Goal: Download file/media

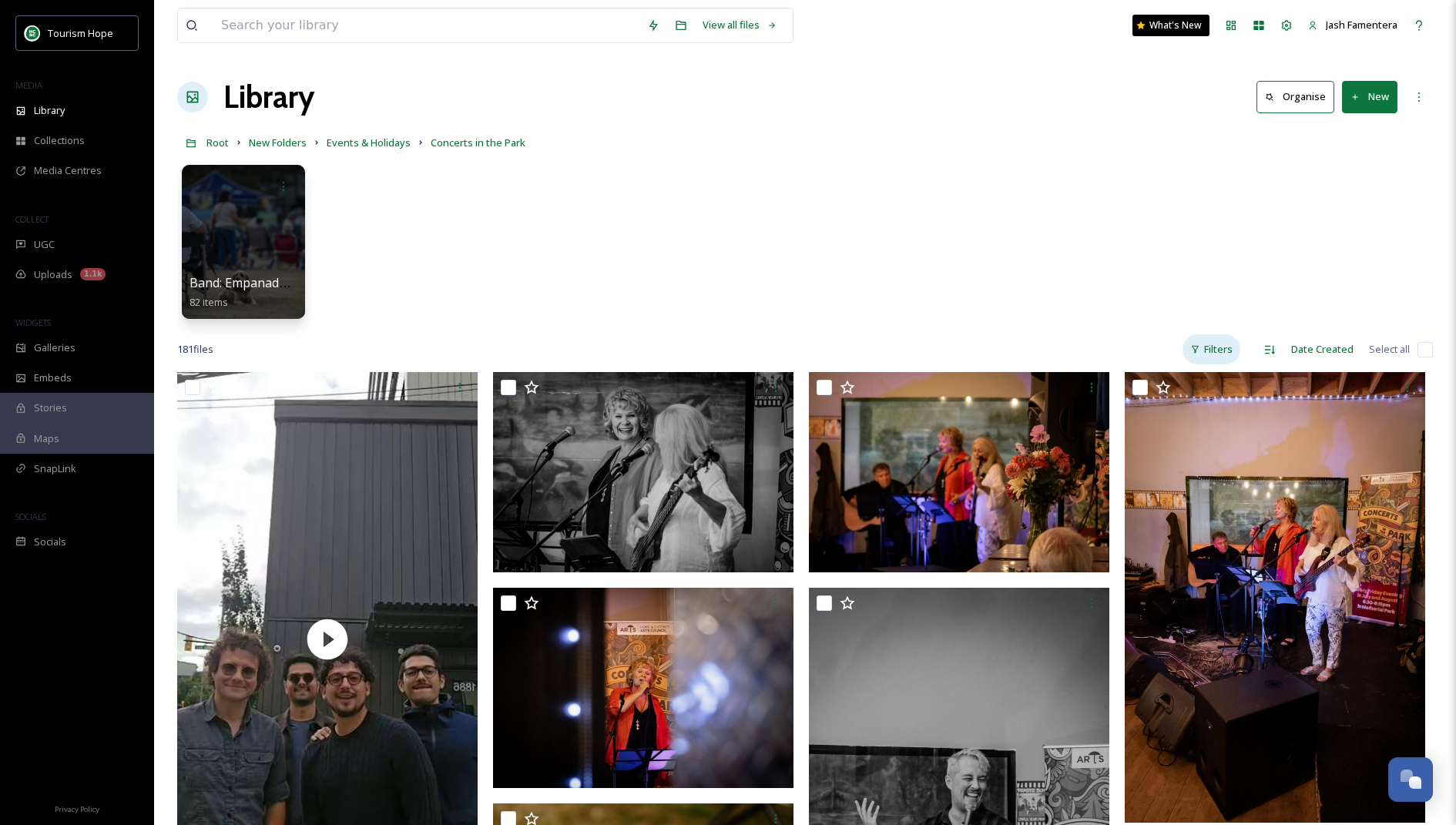
click at [1207, 340] on div "Filters" at bounding box center [1211, 349] width 58 height 30
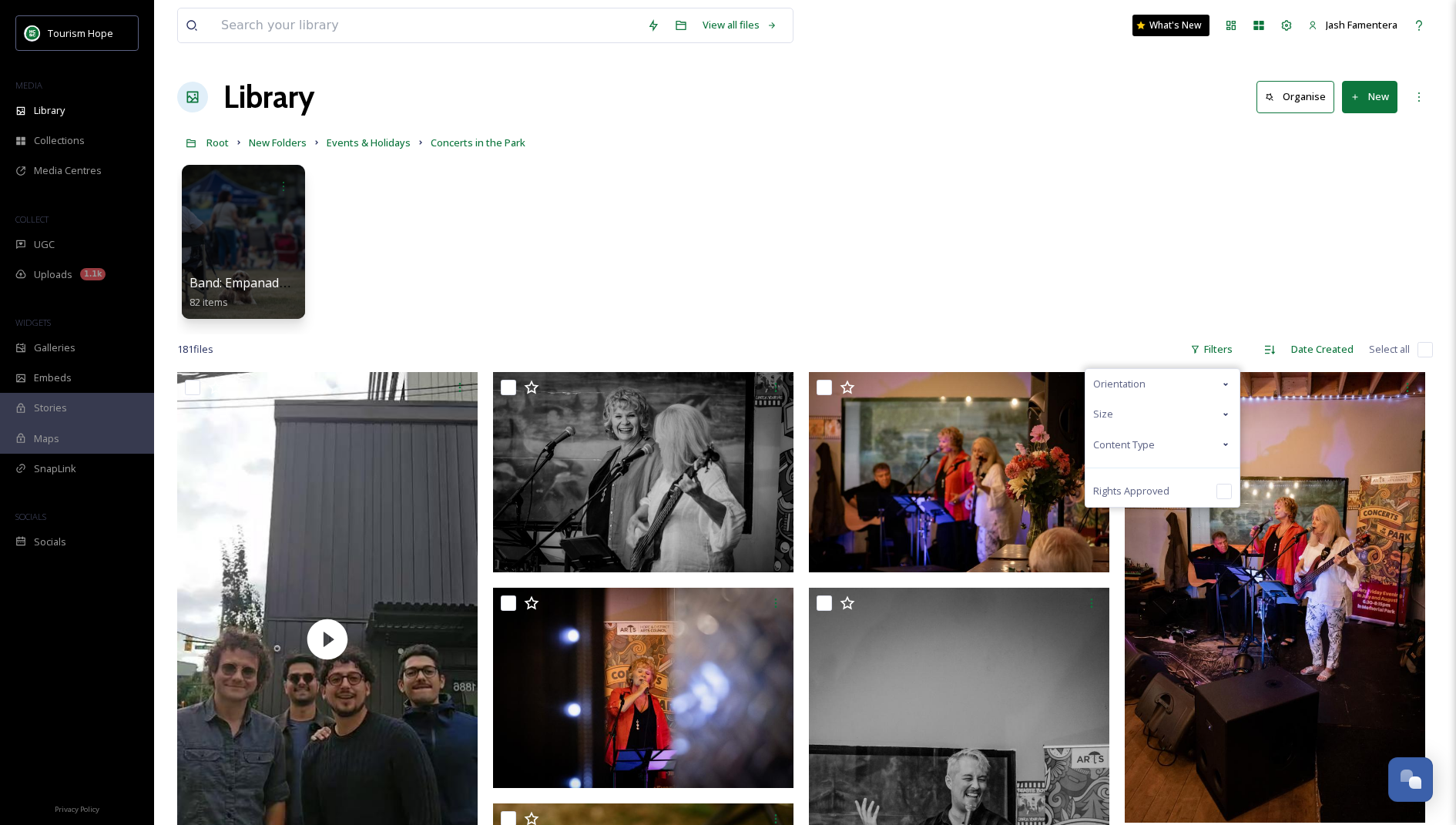
click at [1131, 444] on span "Content Type" at bounding box center [1123, 444] width 62 height 15
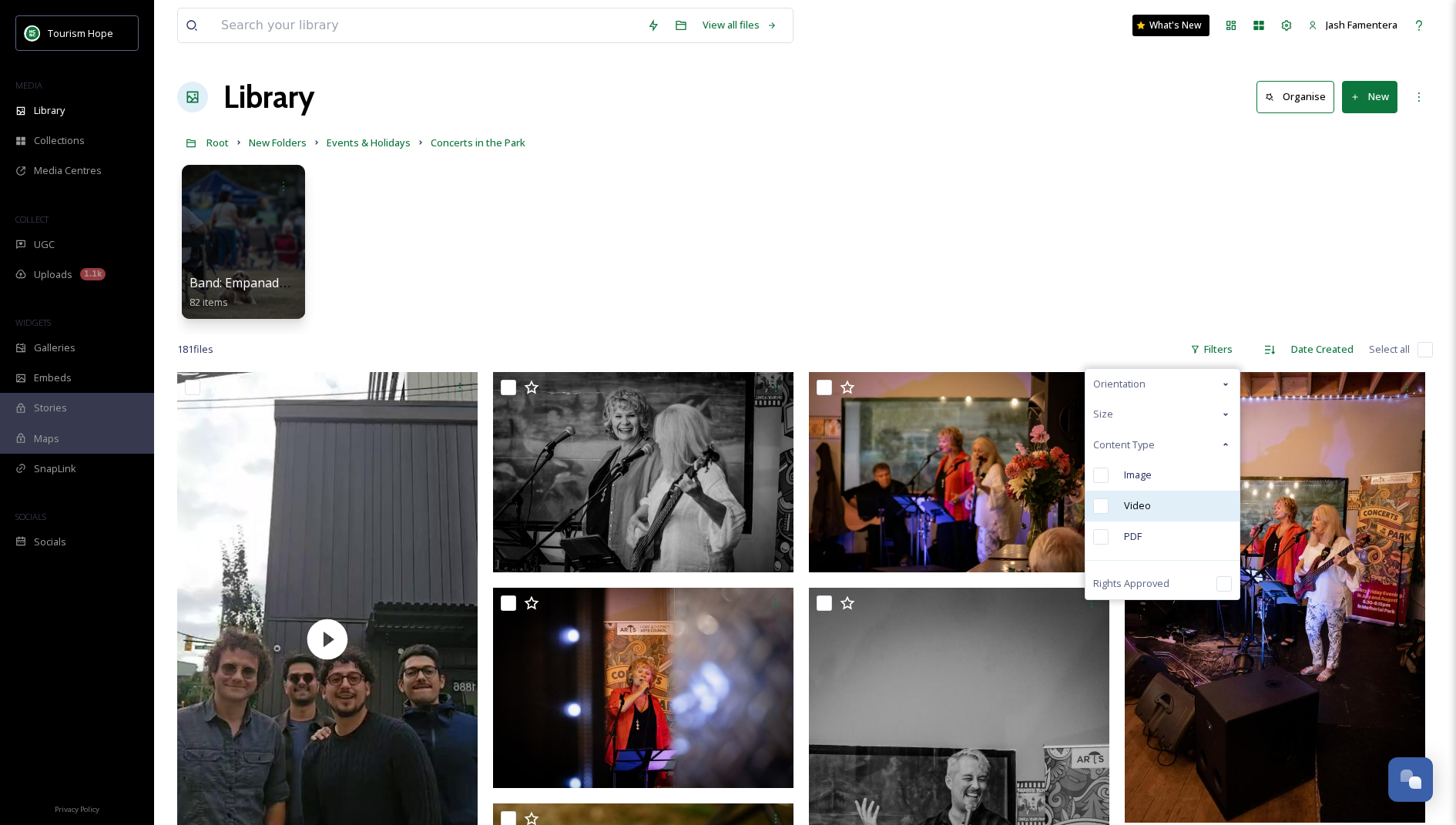
click at [1140, 498] on span "Video" at bounding box center [1137, 505] width 27 height 15
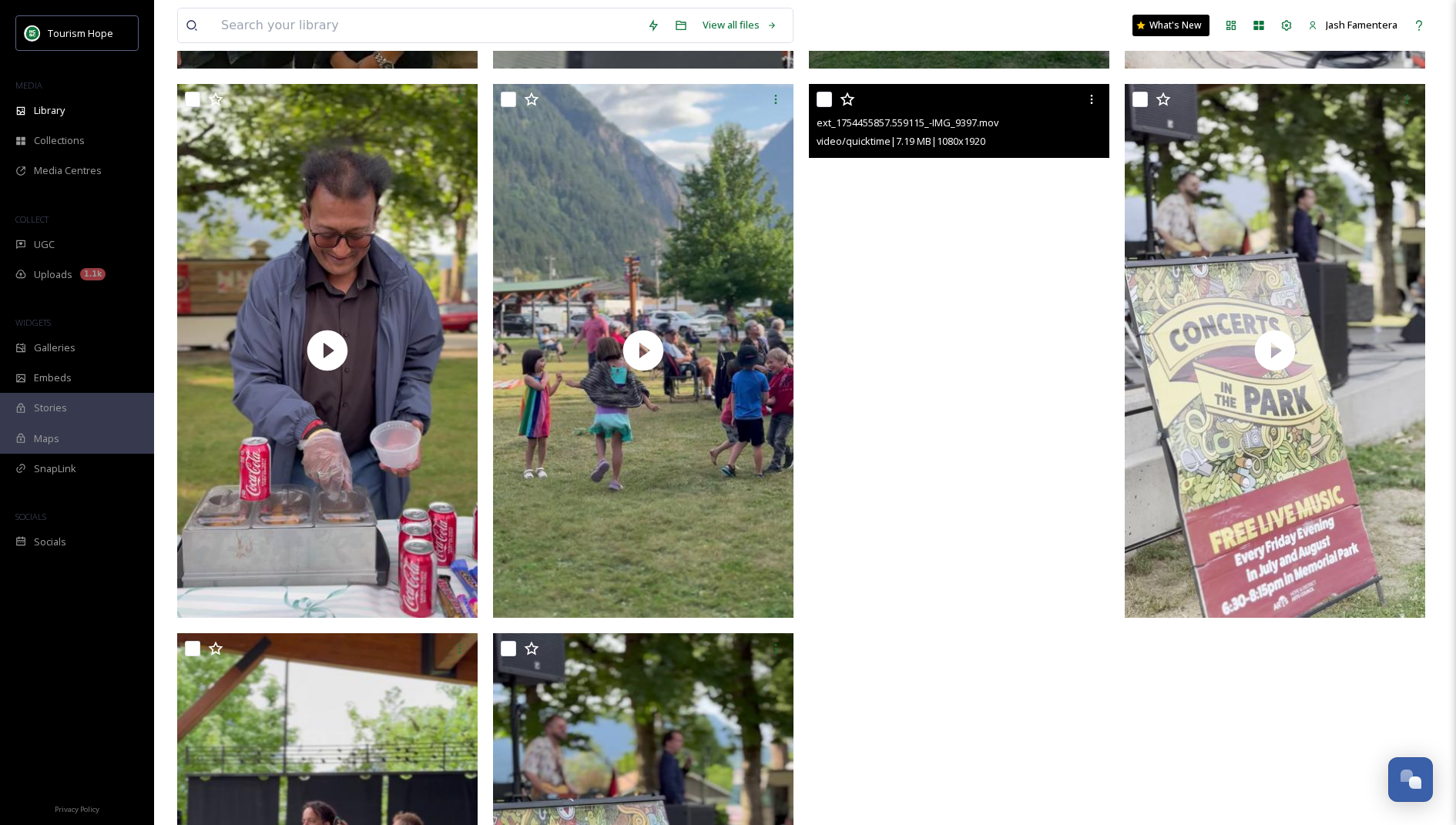
scroll to position [840, 0]
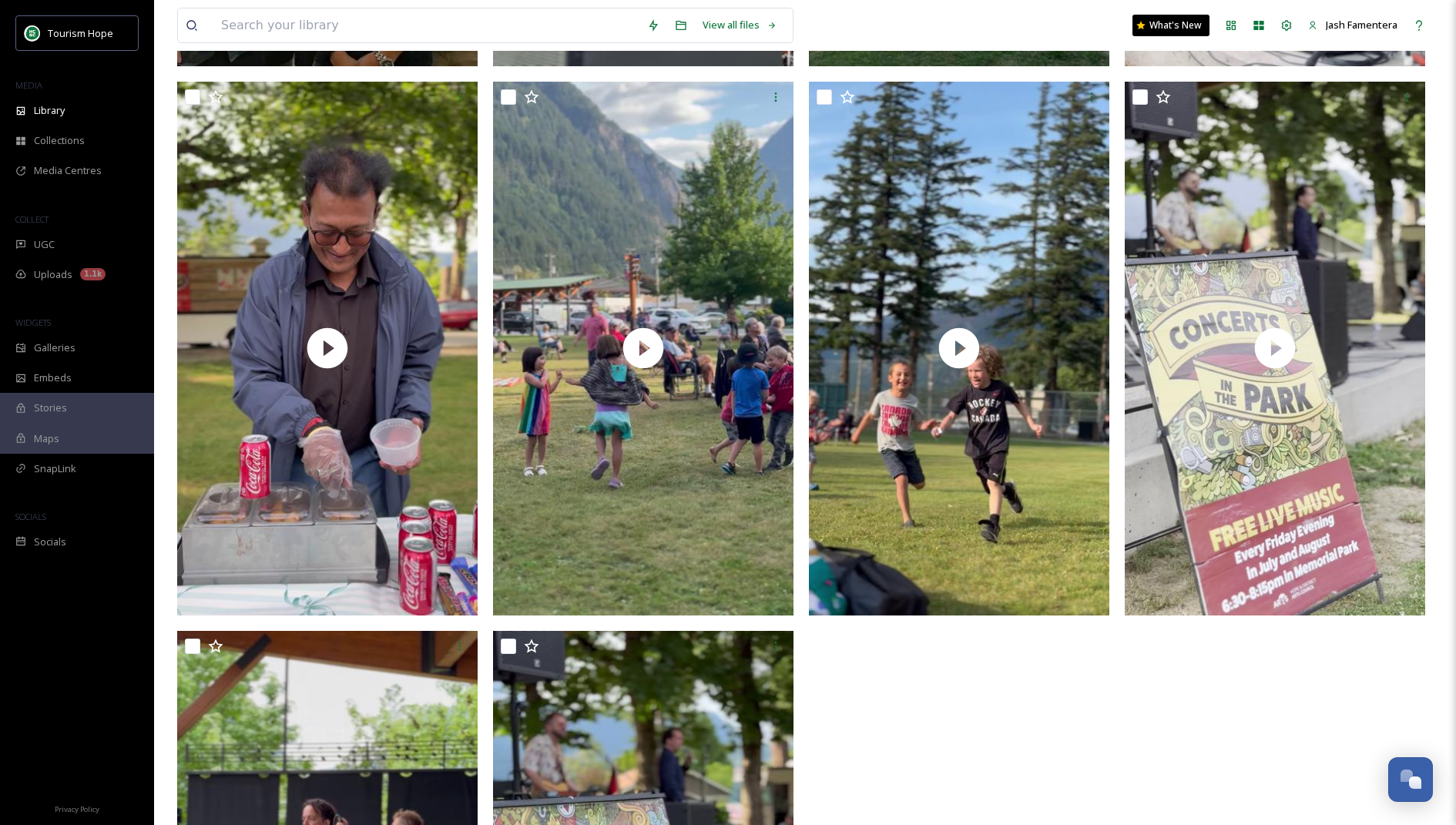
click at [479, 620] on div at bounding box center [331, 352] width 308 height 1641
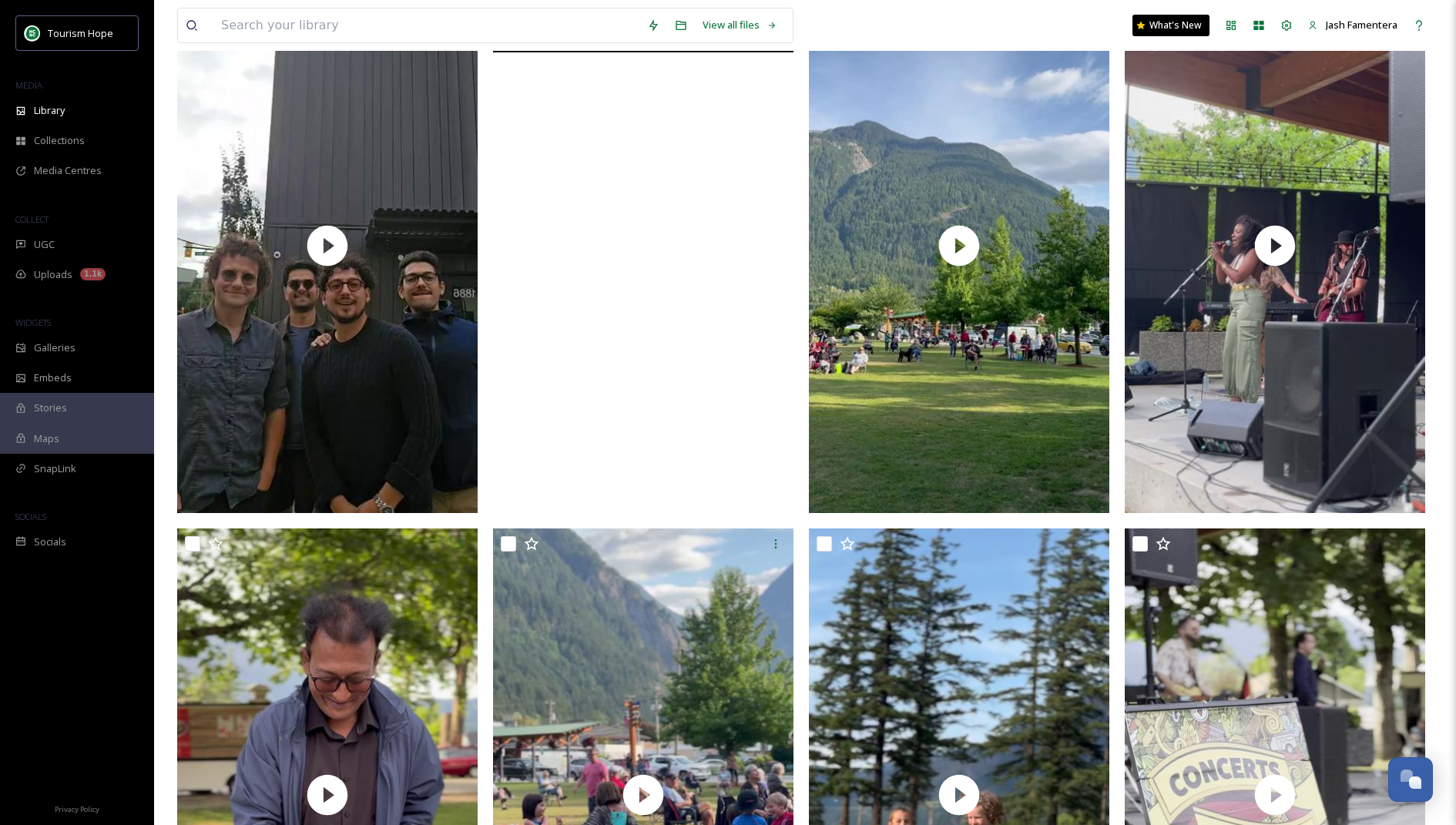
scroll to position [419, 0]
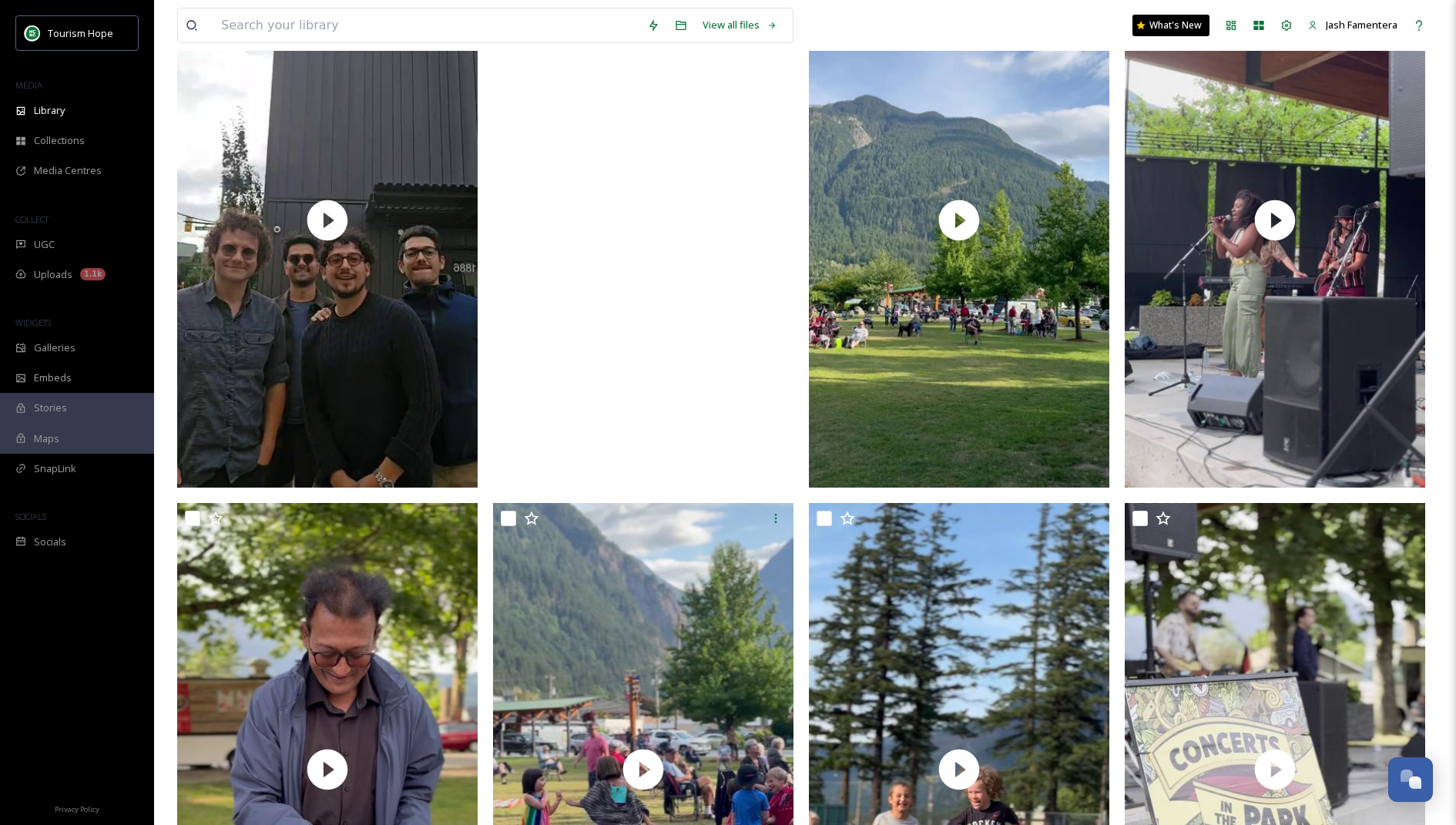
click at [615, 376] on video "ext_1754455862.395178_-911d2423b4674b5f95368ca6f261108e.mp4" at bounding box center [643, 220] width 301 height 534
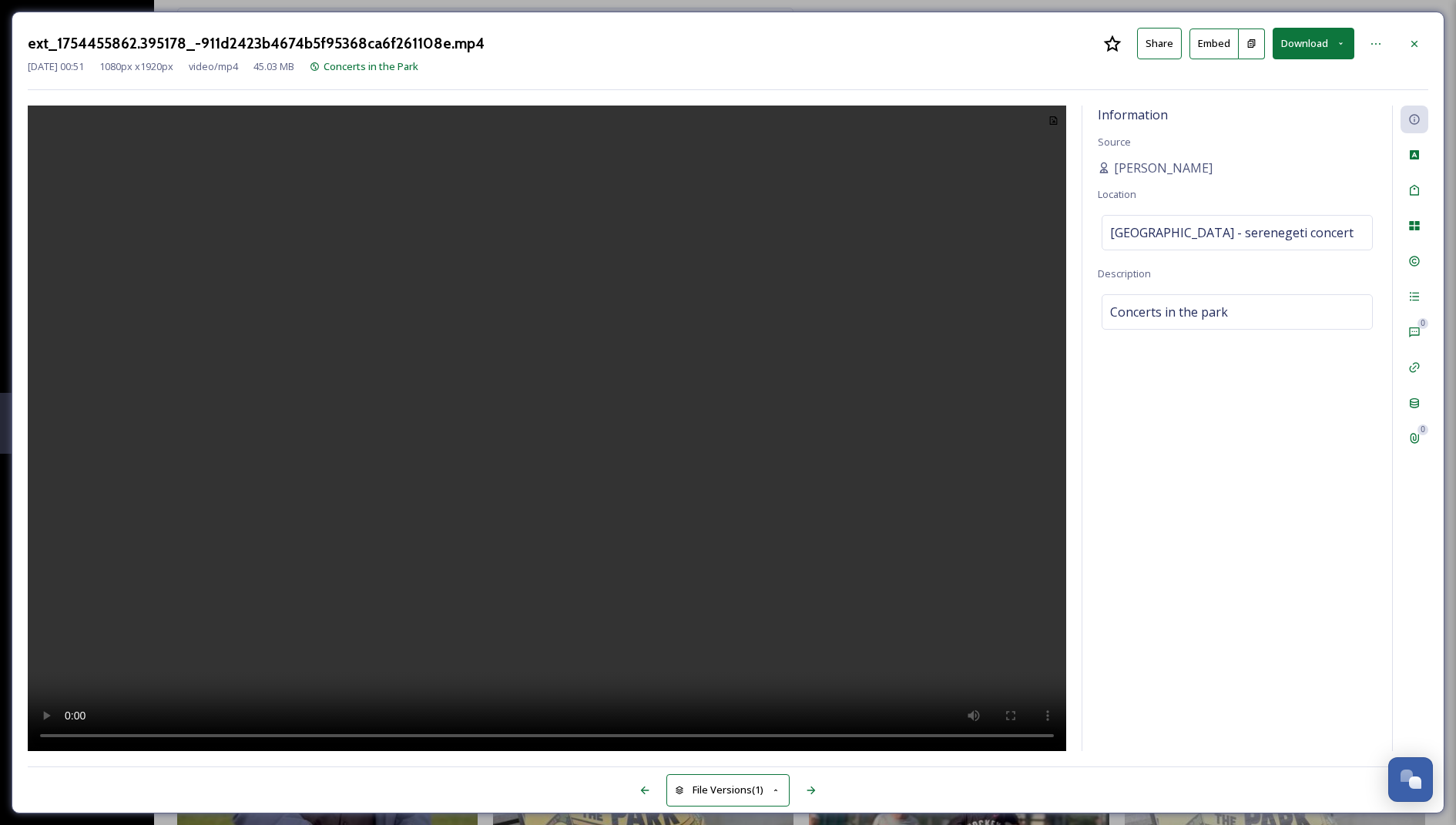
click at [1307, 33] on button "Download" at bounding box center [1313, 44] width 81 height 32
click at [1310, 72] on span "Download Original (1080 x 1920)" at bounding box center [1272, 78] width 146 height 15
click at [1412, 39] on icon at bounding box center [1413, 44] width 13 height 13
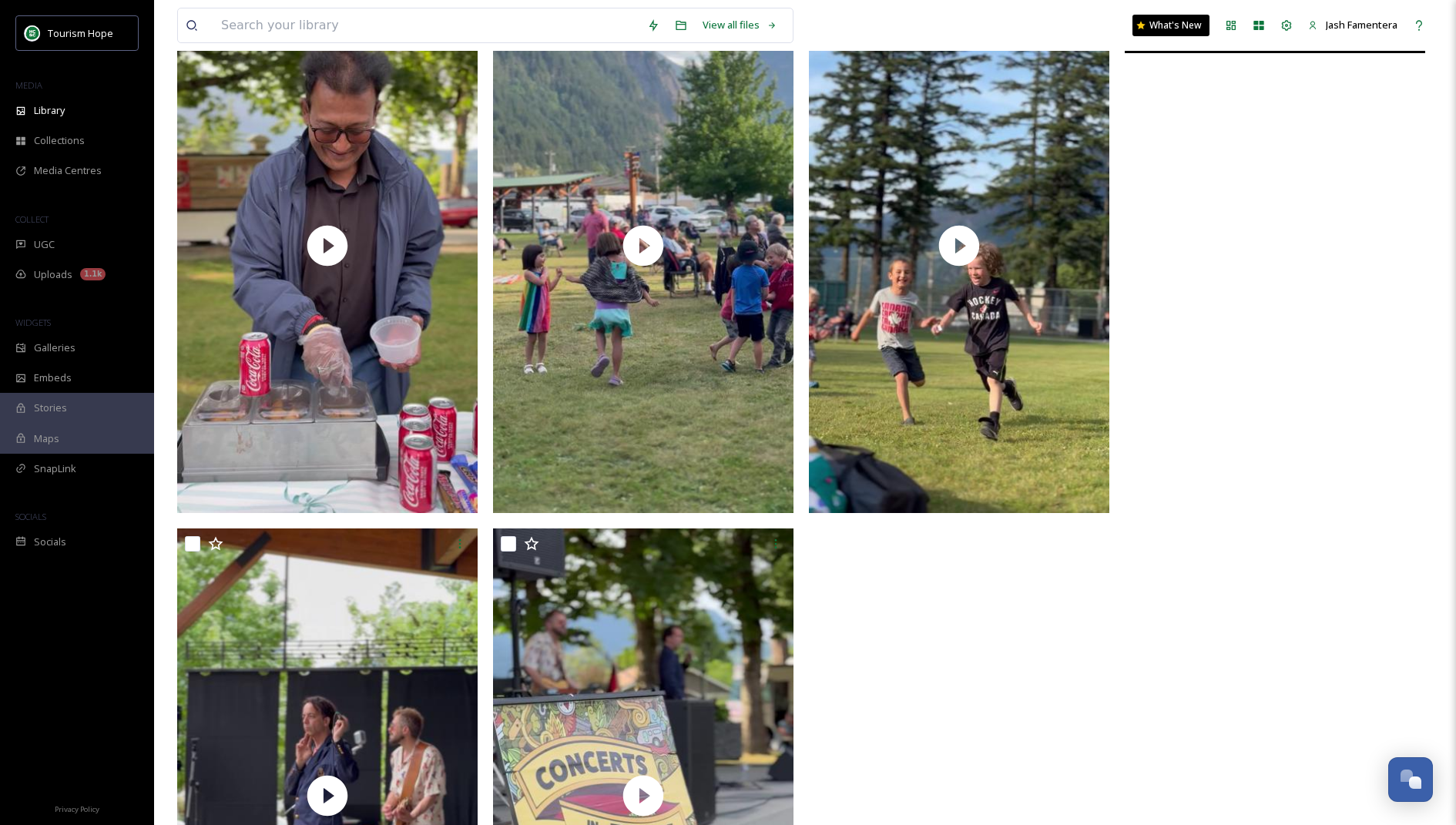
scroll to position [1206, 0]
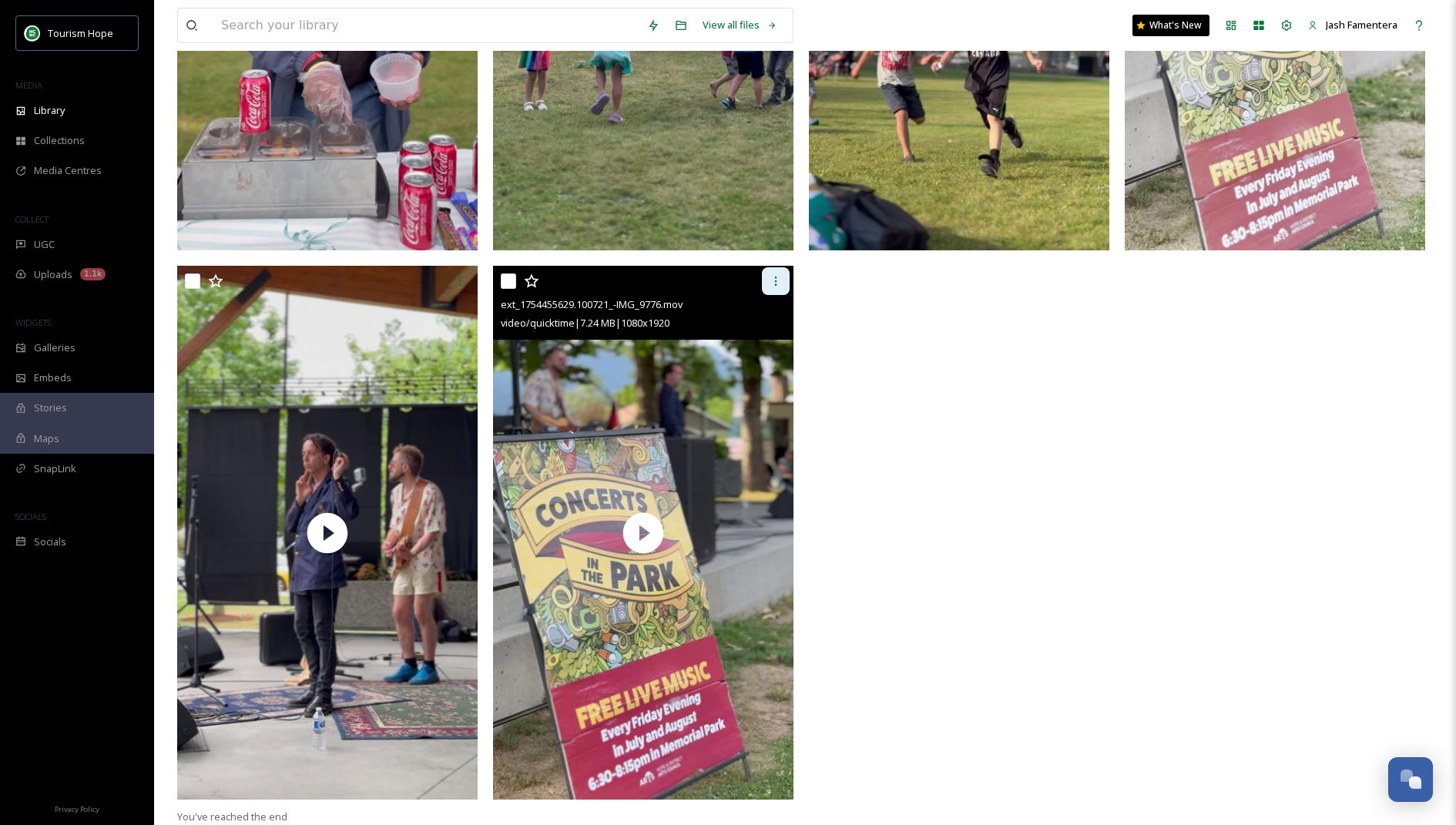
click at [778, 287] on div at bounding box center [775, 280] width 28 height 28
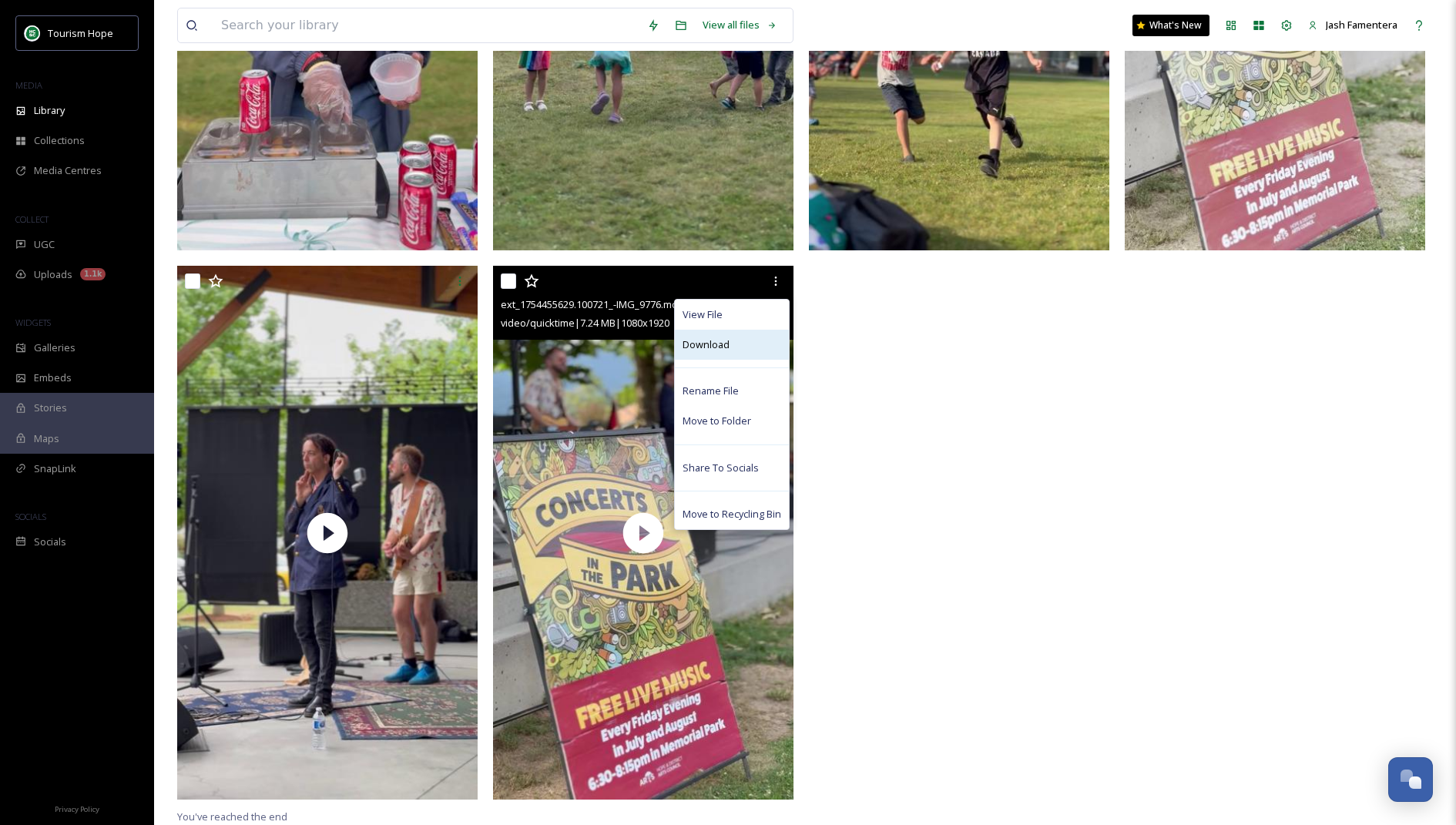
click at [736, 342] on div "Download" at bounding box center [732, 344] width 114 height 30
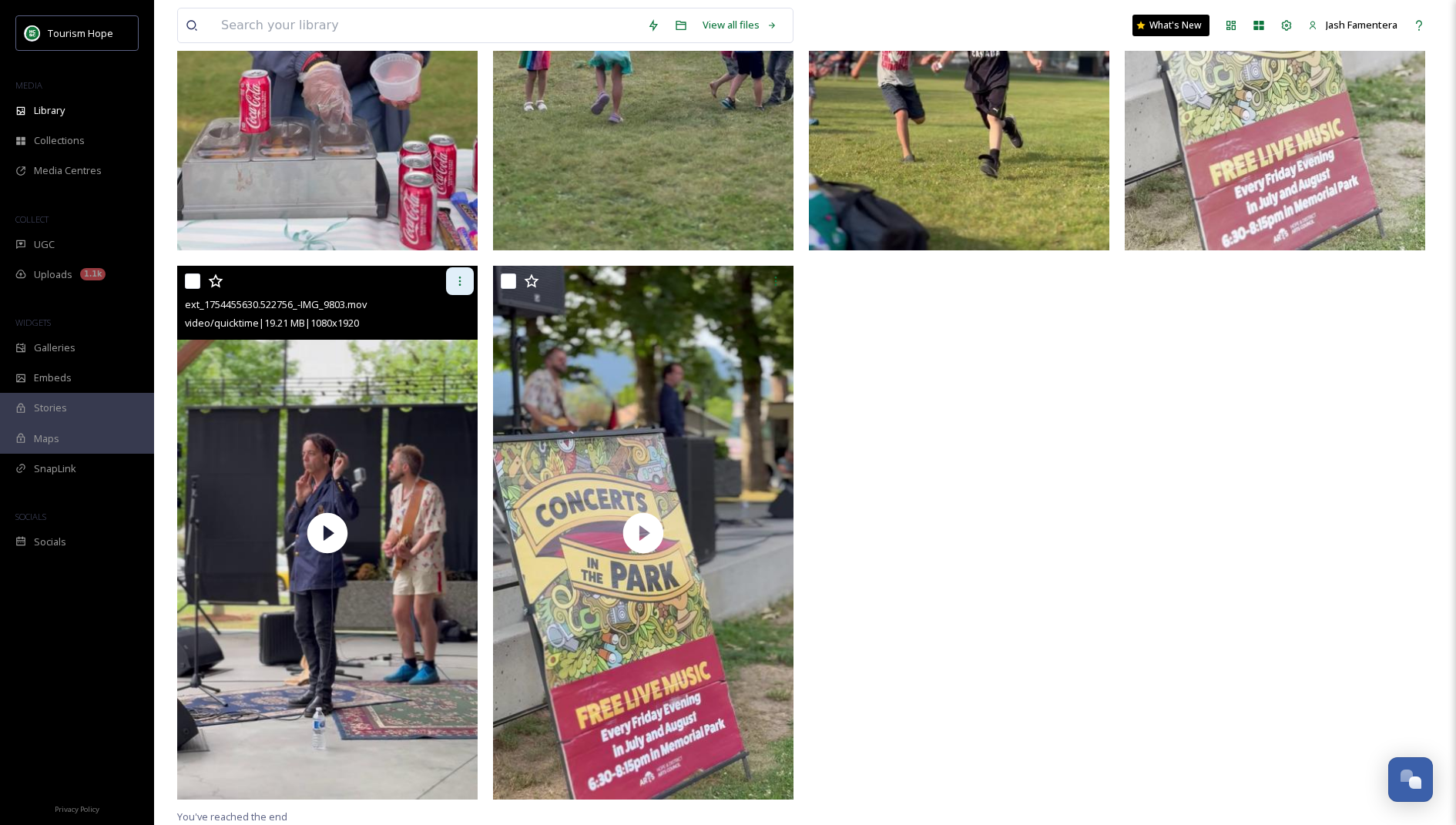
click at [456, 286] on div at bounding box center [459, 280] width 28 height 28
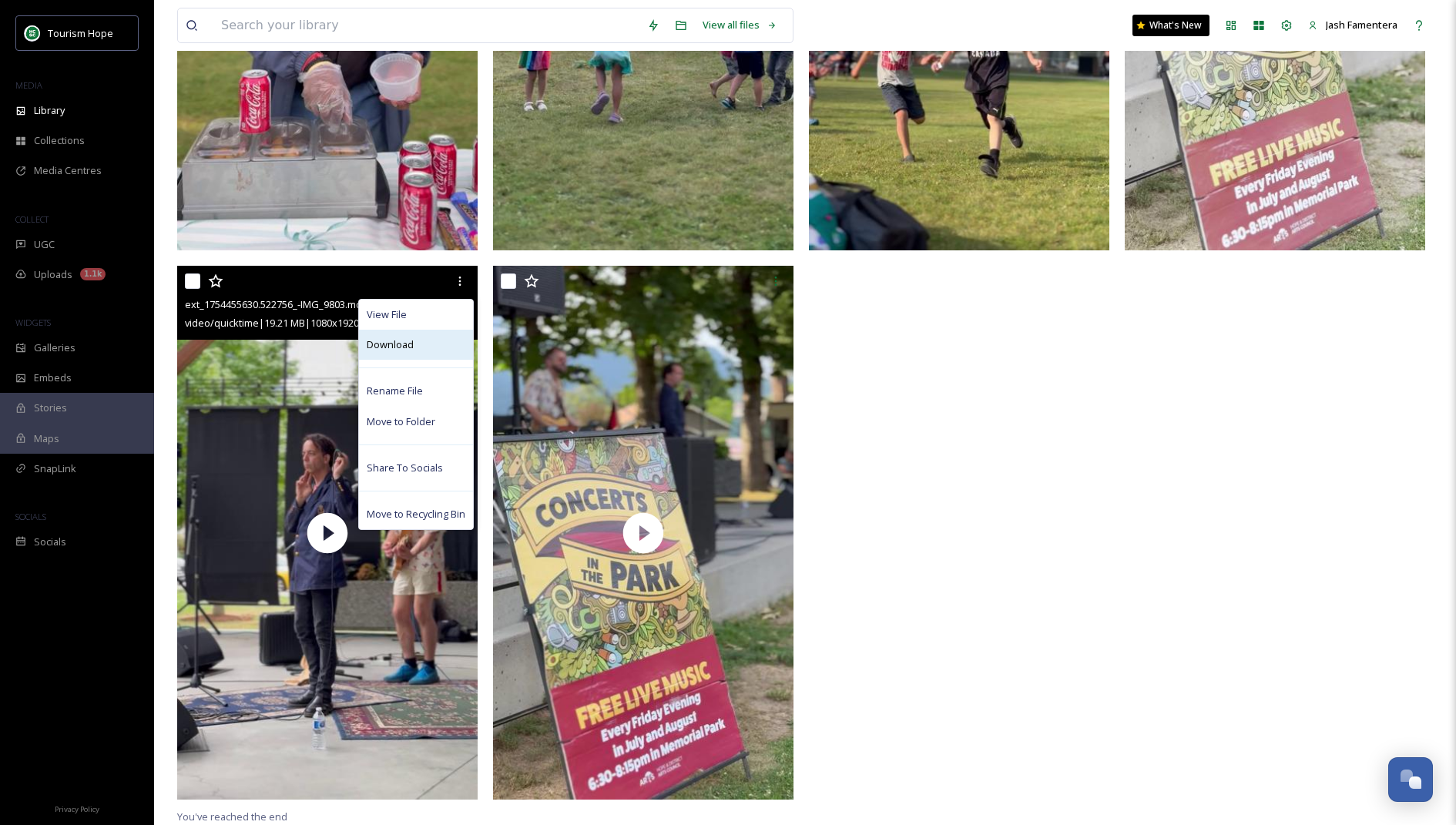
click at [426, 338] on div "Download" at bounding box center [416, 344] width 114 height 30
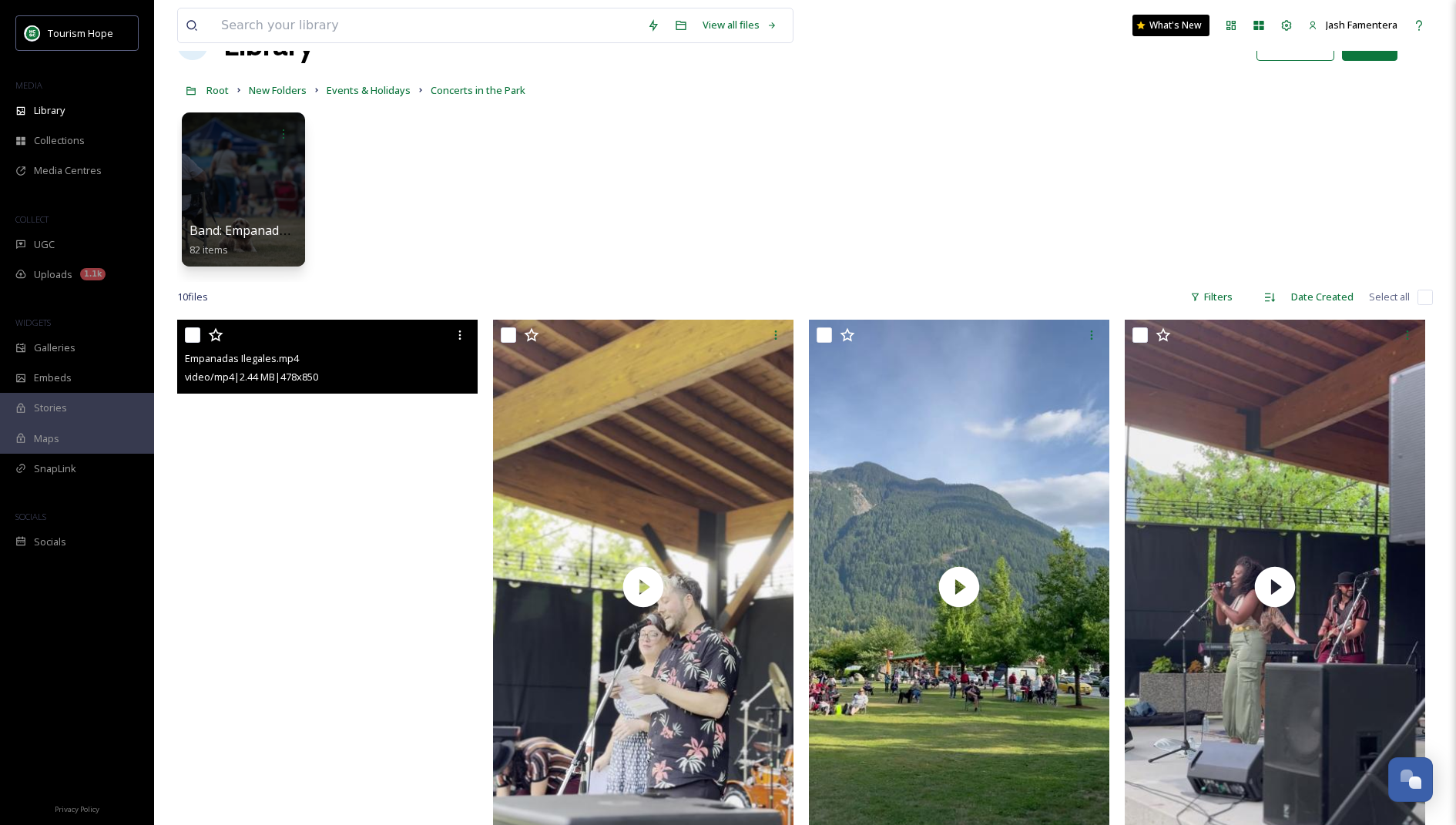
scroll to position [0, 0]
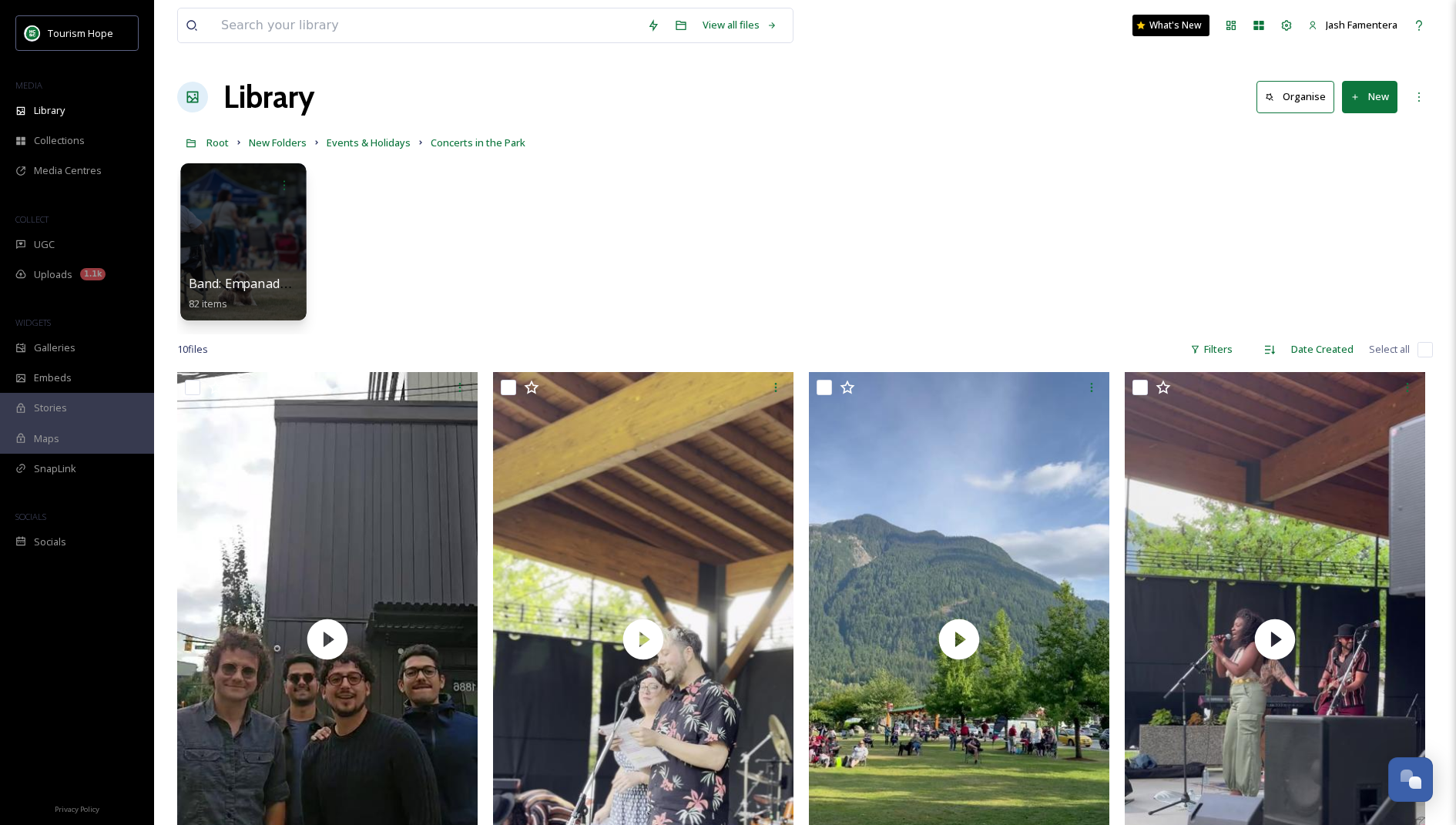
click at [233, 250] on div at bounding box center [243, 242] width 126 height 158
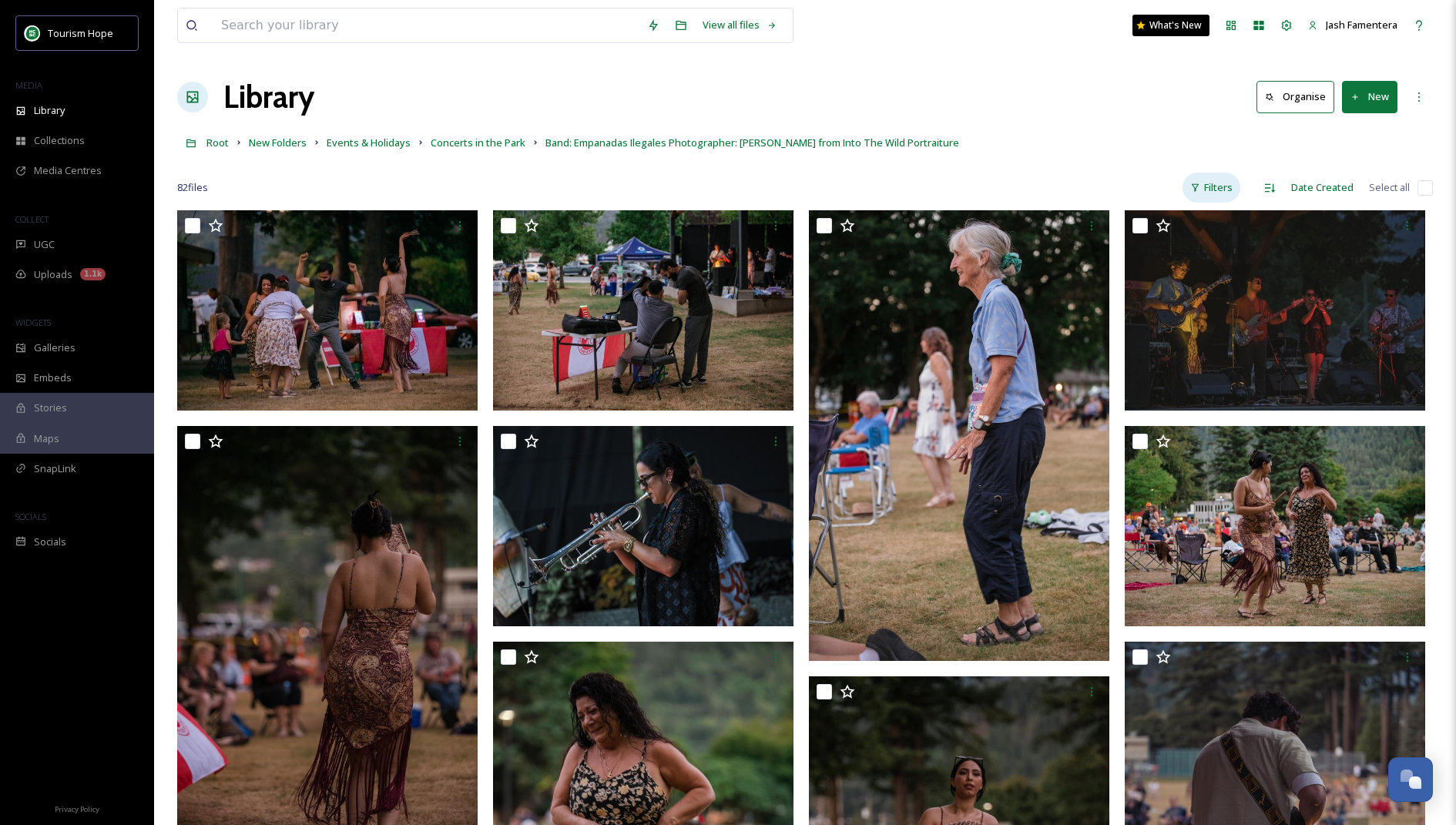
click at [1211, 192] on div "Filters" at bounding box center [1211, 187] width 58 height 30
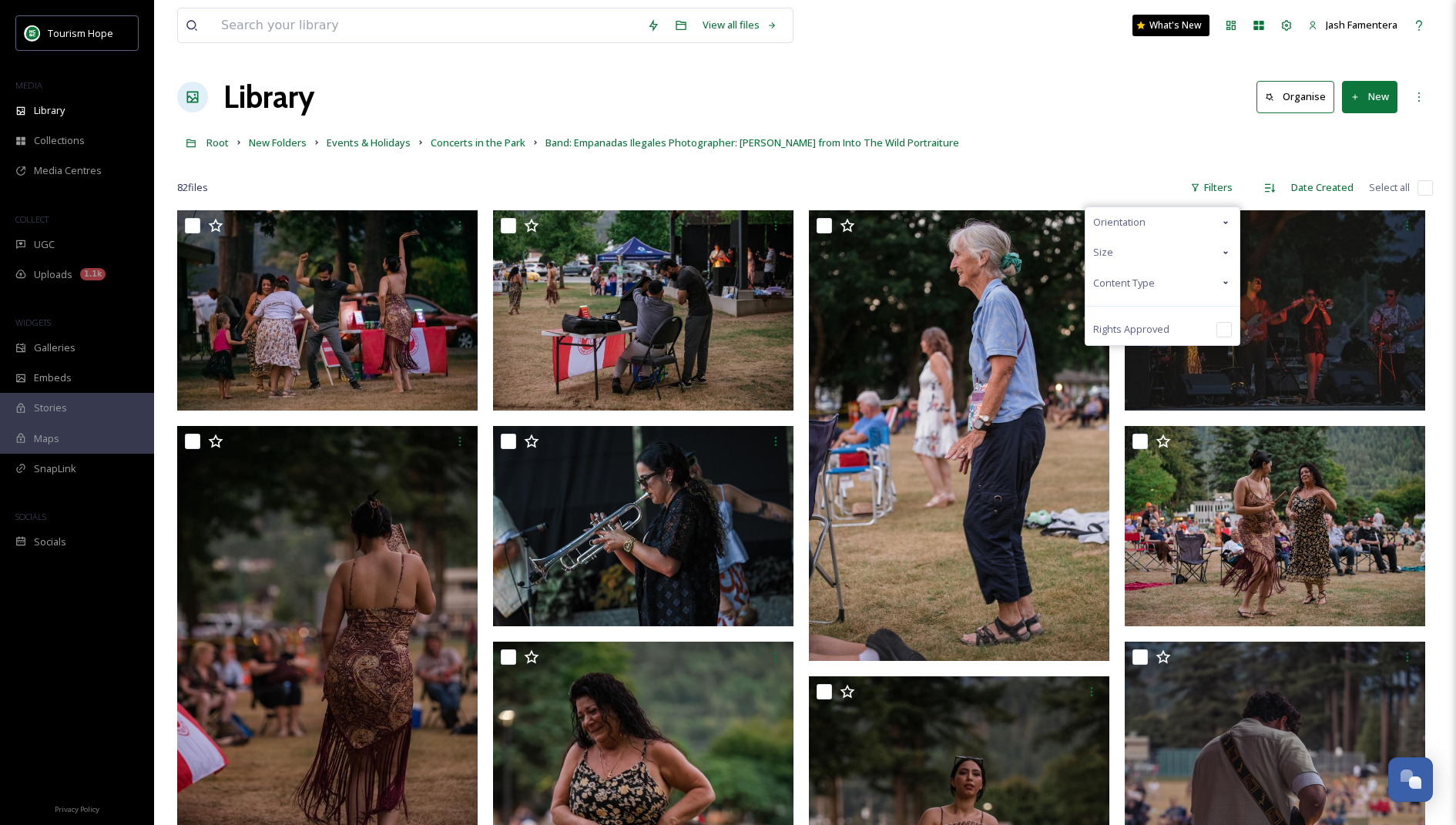
click at [1127, 279] on span "Content Type" at bounding box center [1123, 282] width 62 height 15
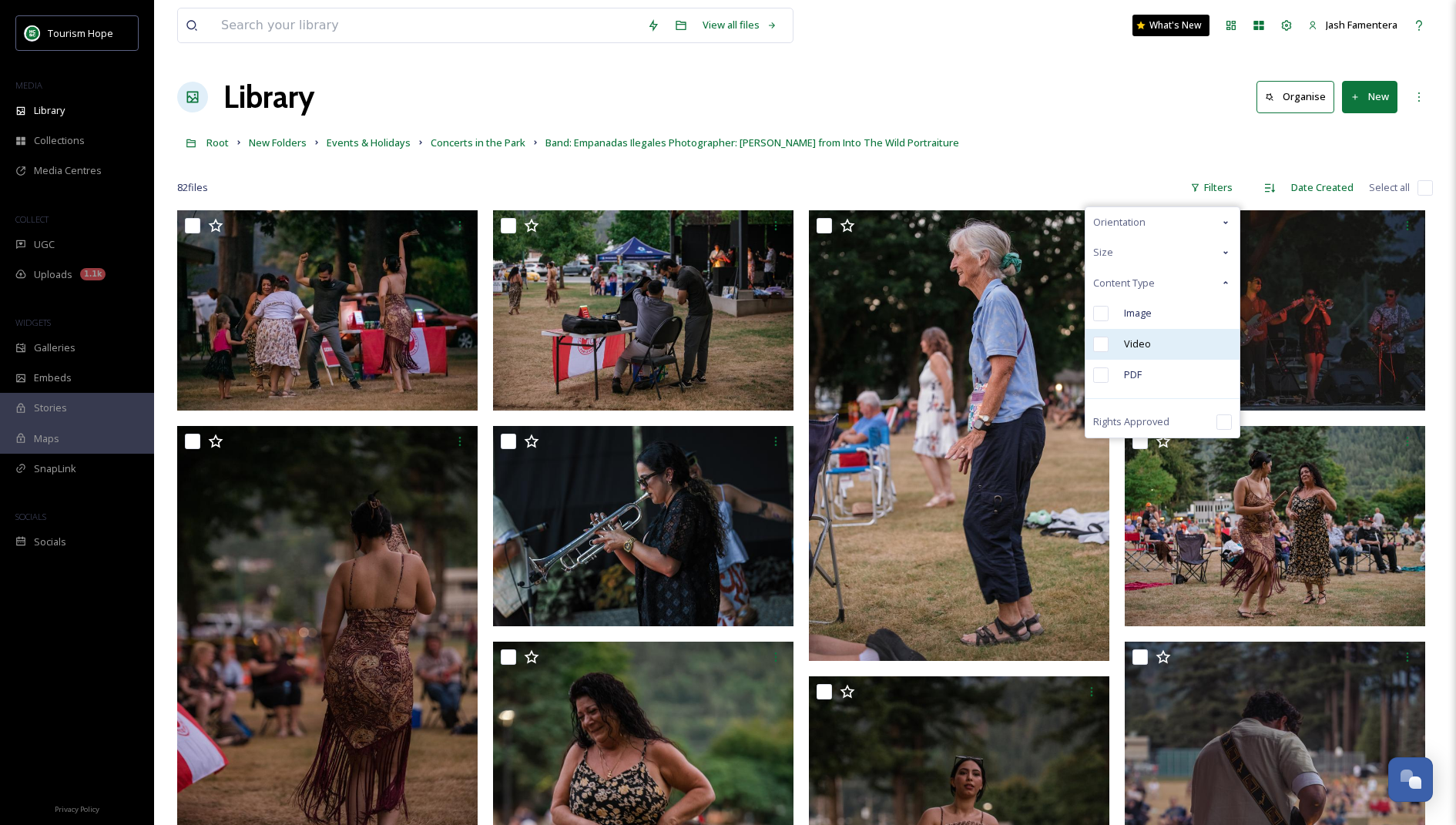
click at [1136, 351] on div "Video" at bounding box center [1161, 344] width 154 height 31
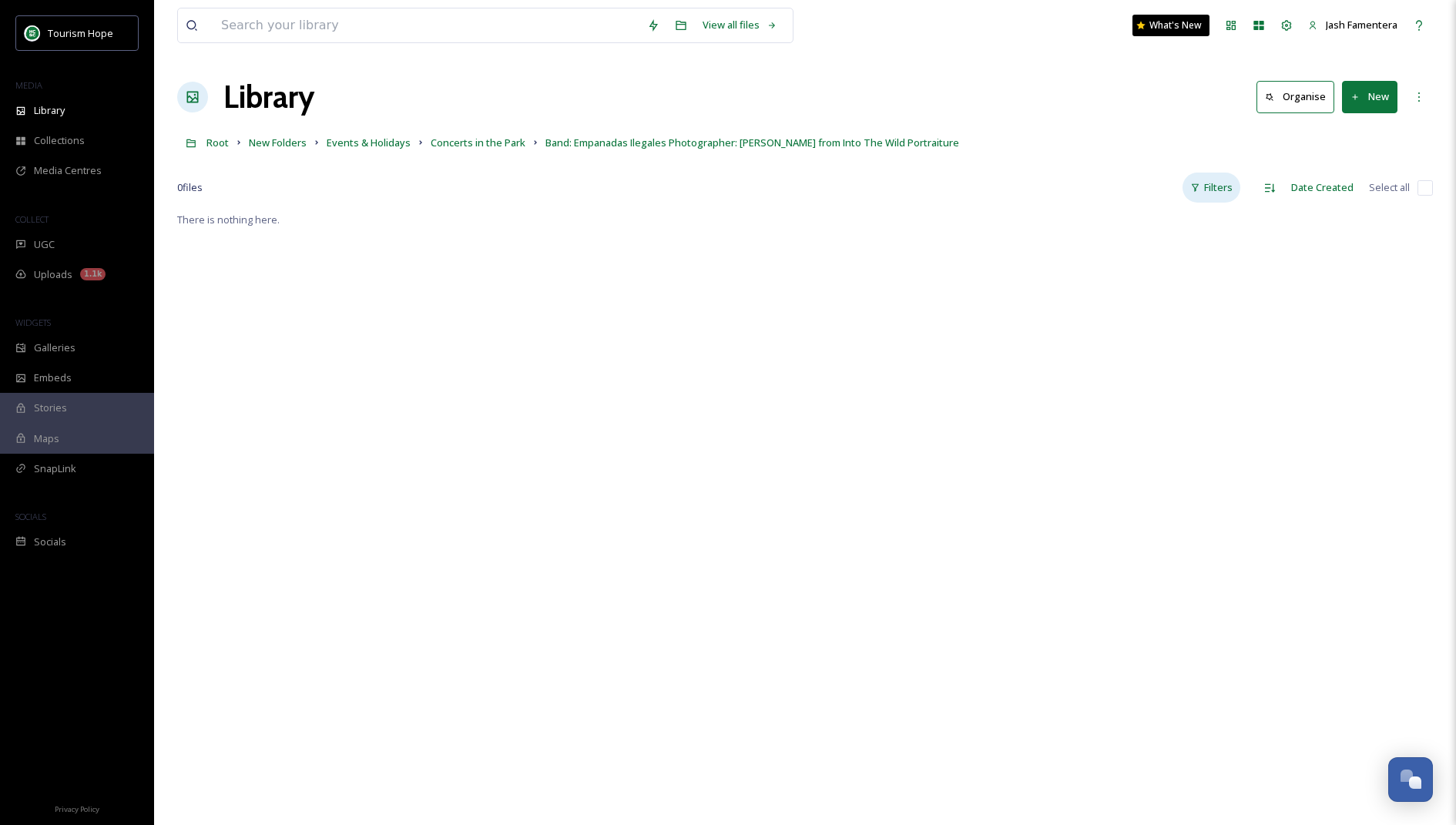
click at [1238, 193] on div "Filters" at bounding box center [1211, 187] width 58 height 30
click at [1149, 324] on div "Image" at bounding box center [1161, 313] width 154 height 31
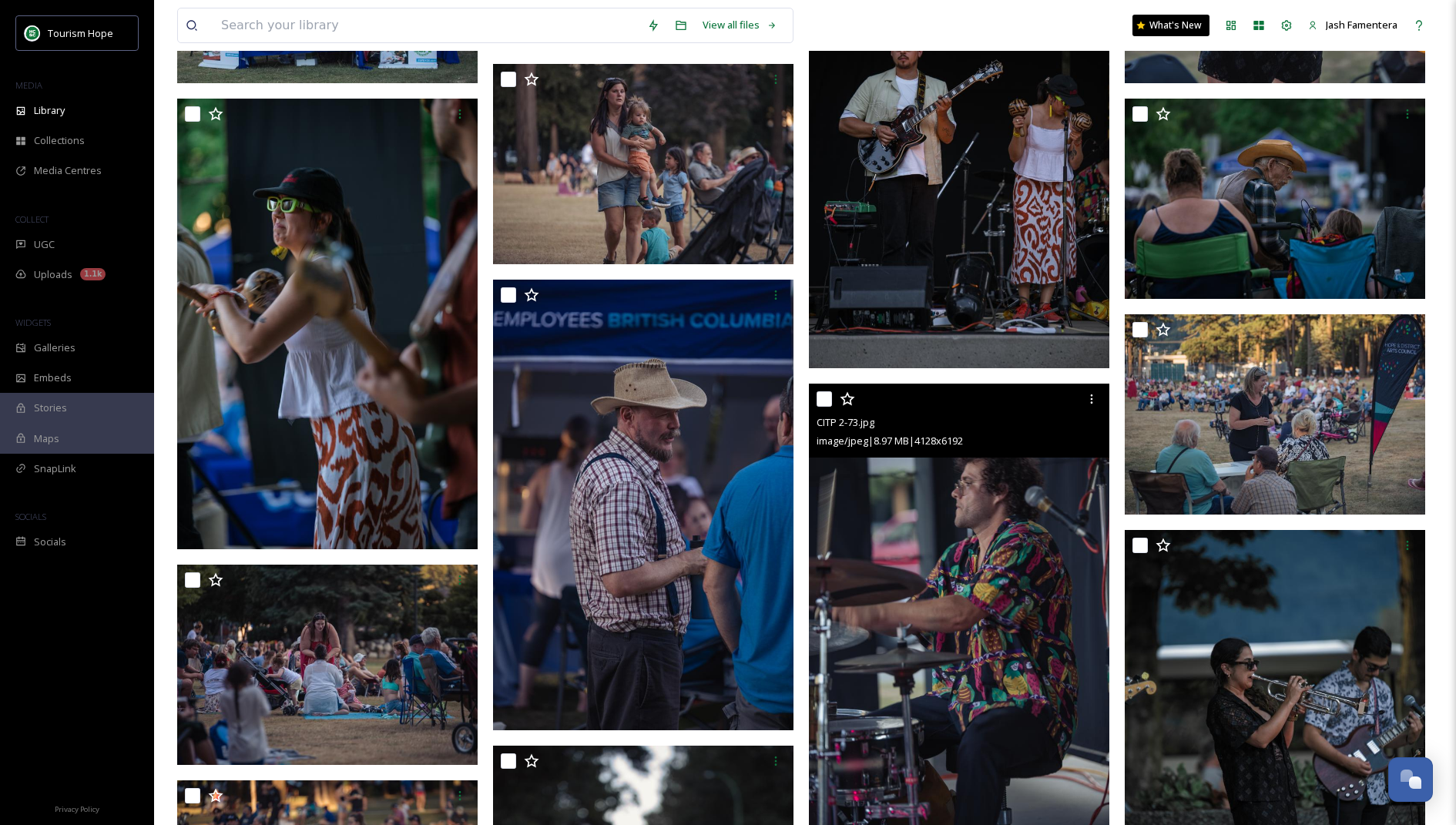
scroll to position [5216, 0]
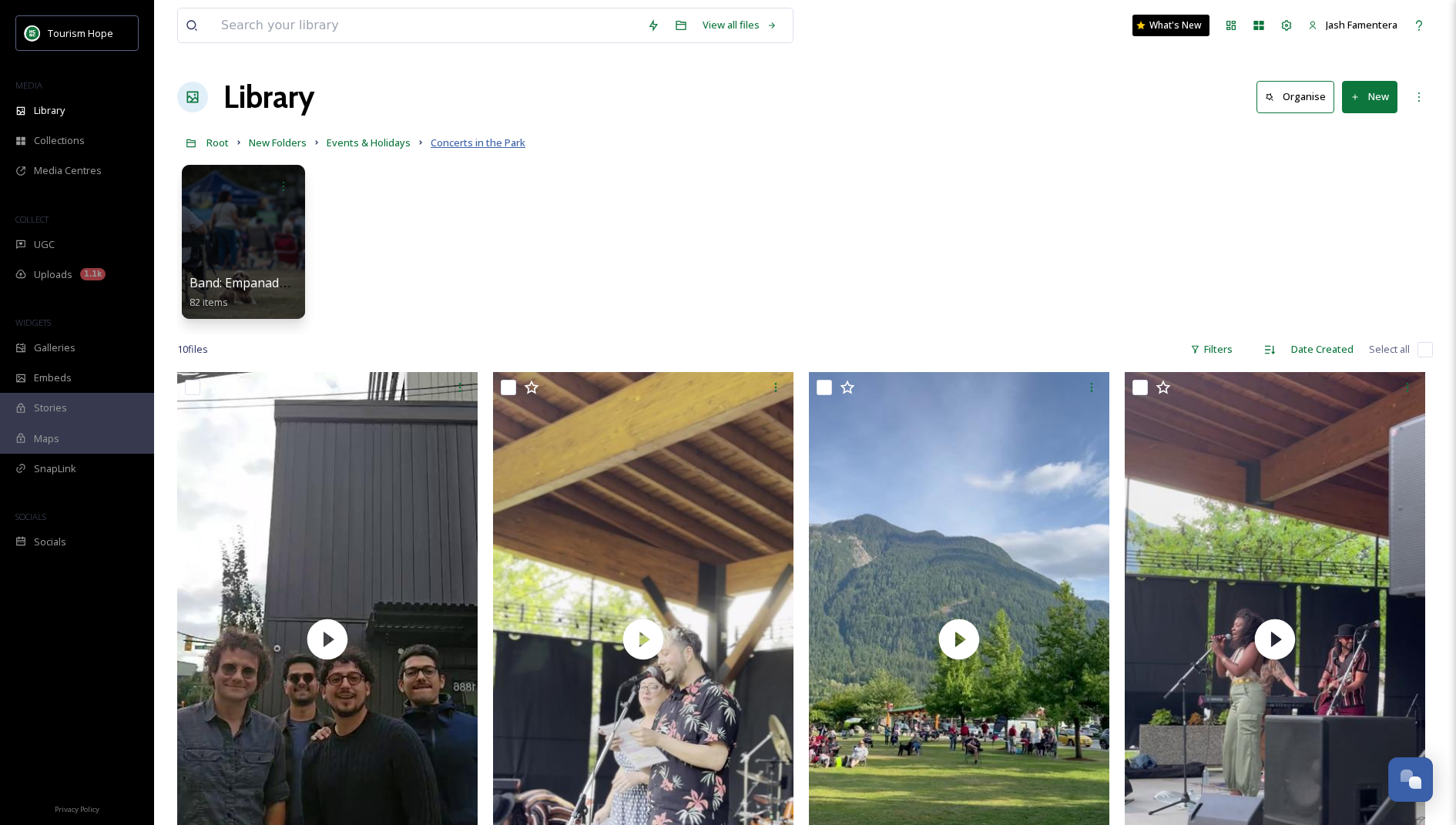
click at [465, 137] on span "Concerts in the Park" at bounding box center [478, 142] width 95 height 14
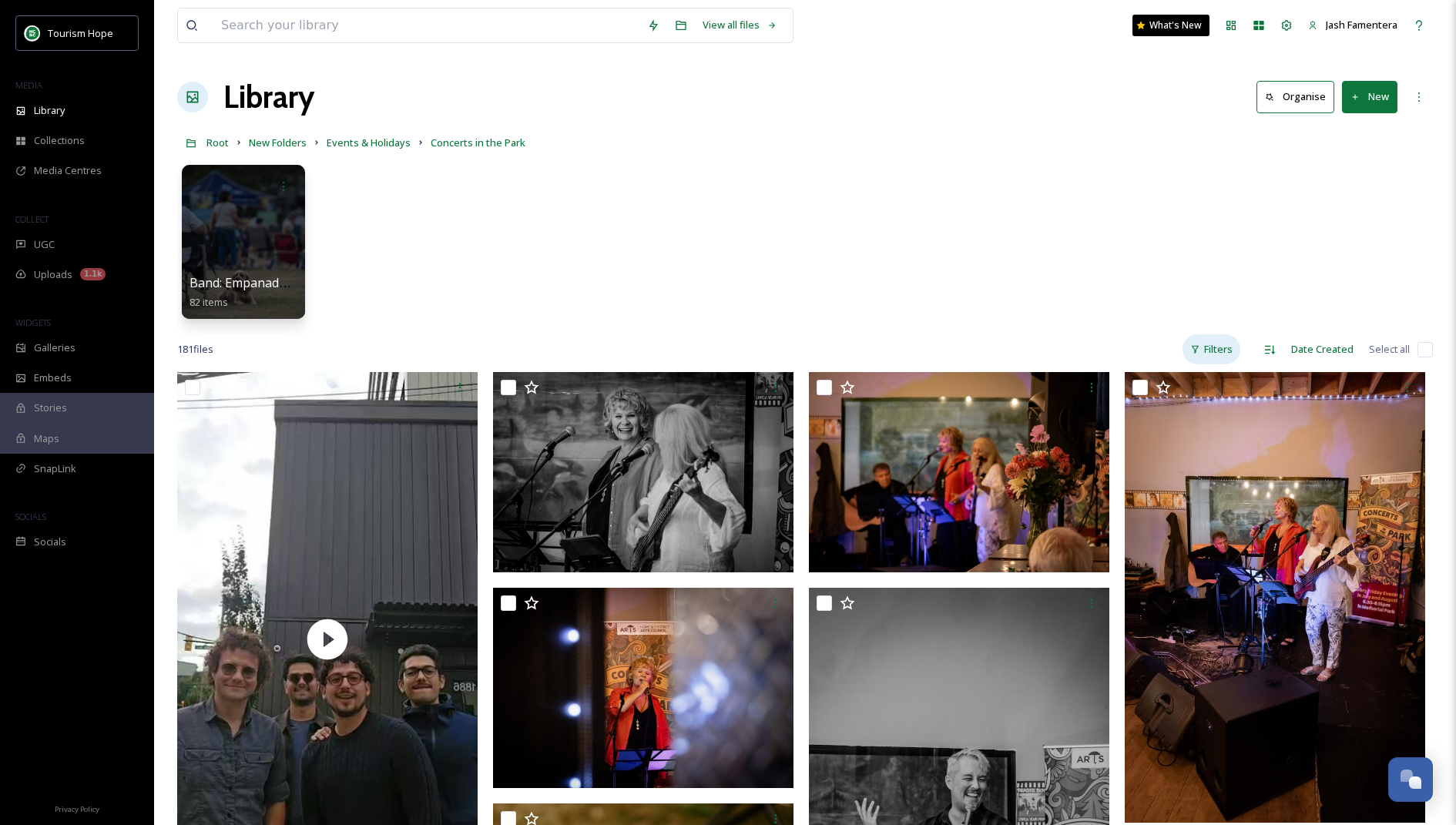
click at [1217, 353] on div "Filters" at bounding box center [1211, 349] width 58 height 30
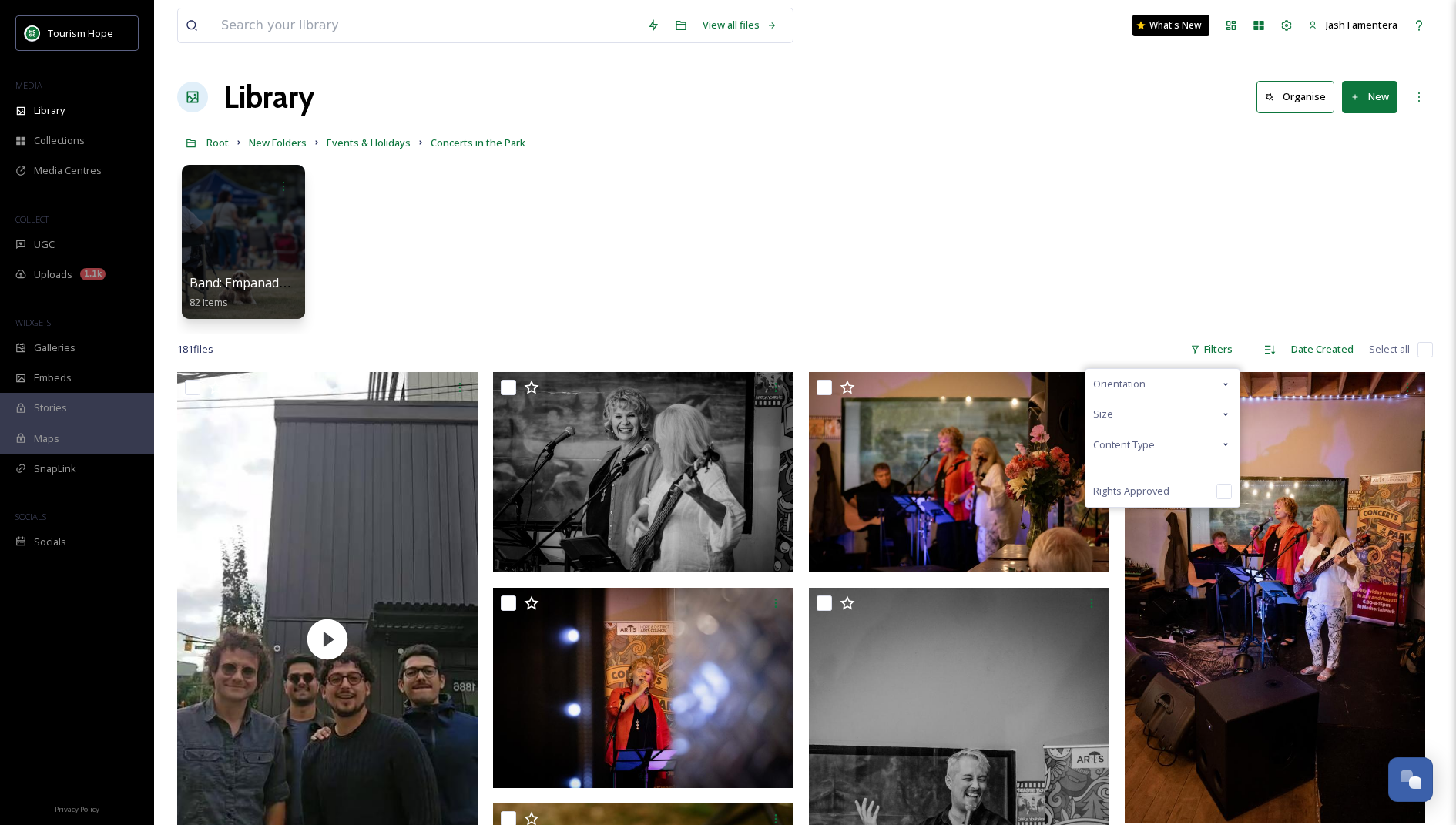
click at [1135, 441] on span "Content Type" at bounding box center [1123, 444] width 62 height 15
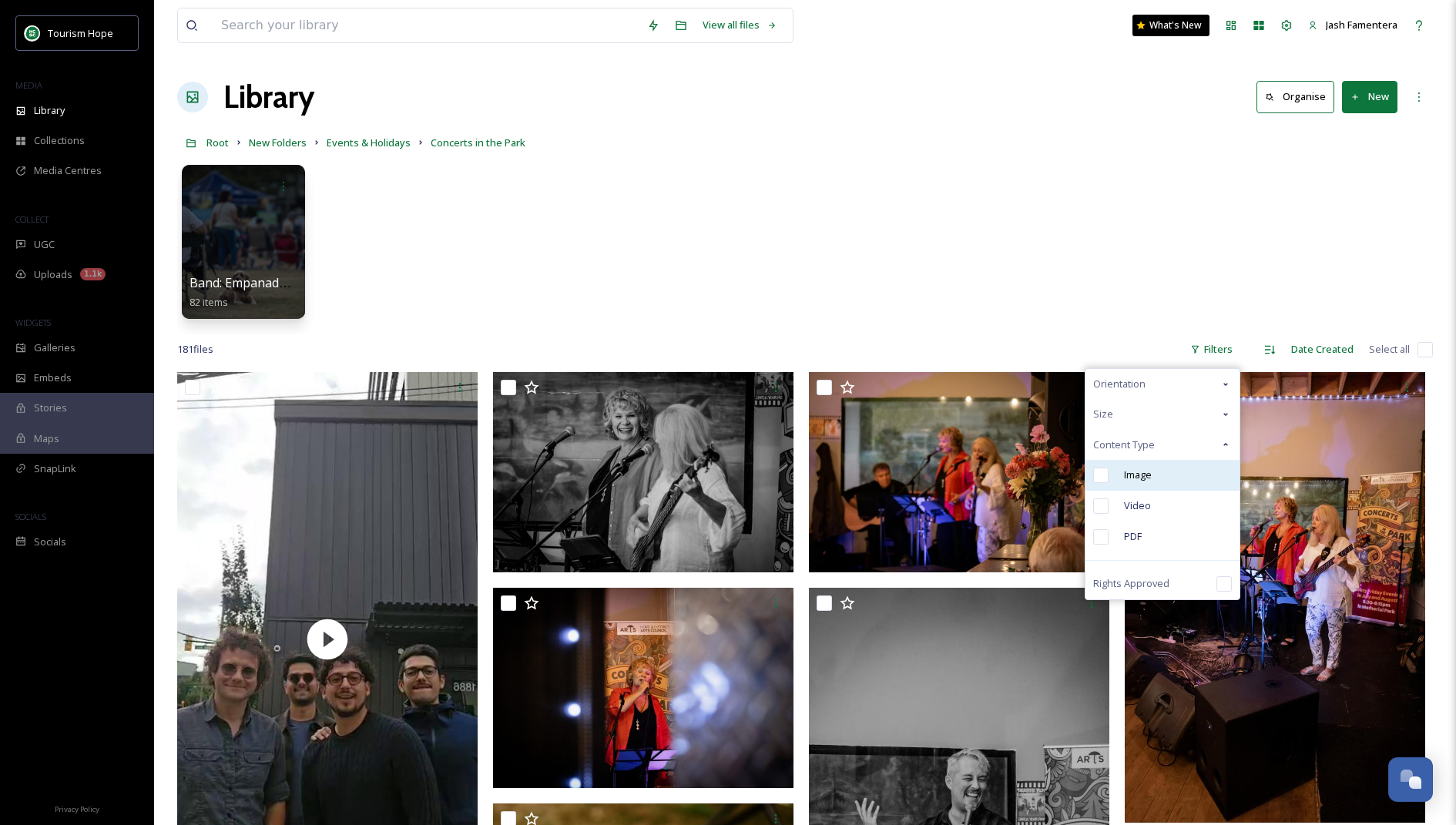
click at [1135, 482] on div "Image" at bounding box center [1161, 476] width 154 height 31
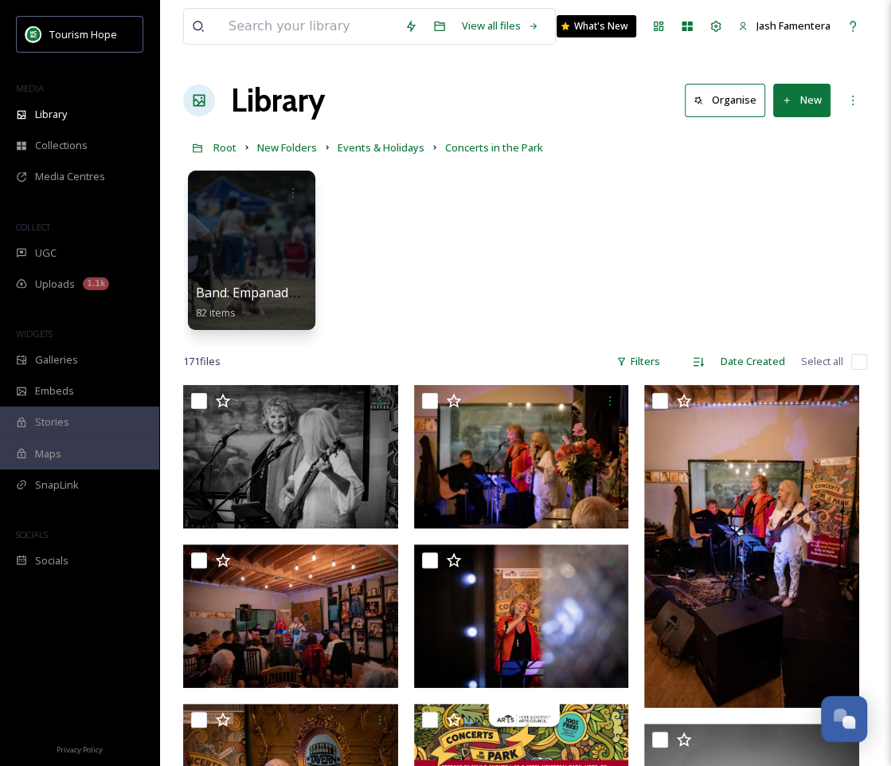
click at [768, 163] on div "Band: Empanadas Ilegales Photographer: [PERSON_NAME] from Into The Wild Portrai…" at bounding box center [525, 254] width 684 height 183
click at [269, 264] on div at bounding box center [251, 250] width 130 height 163
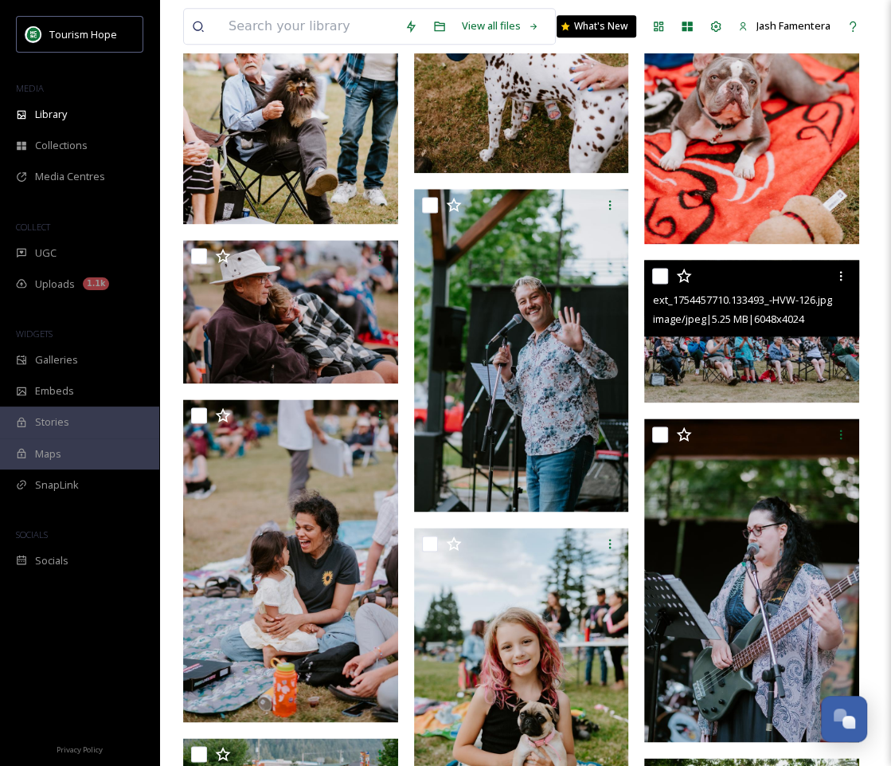
scroll to position [1181, 0]
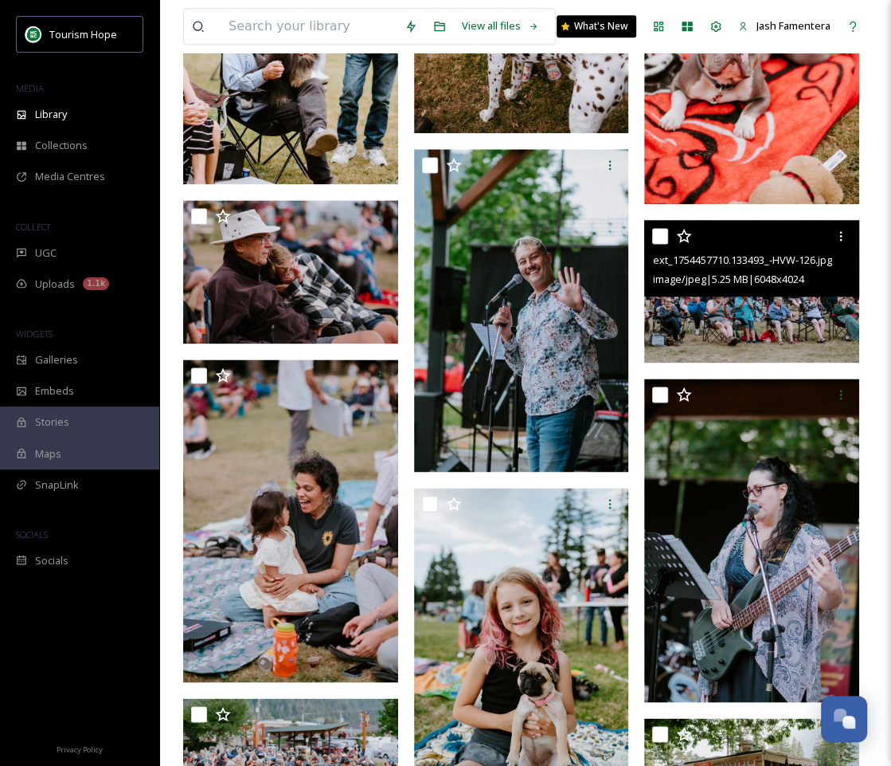
click at [700, 320] on img at bounding box center [751, 291] width 215 height 143
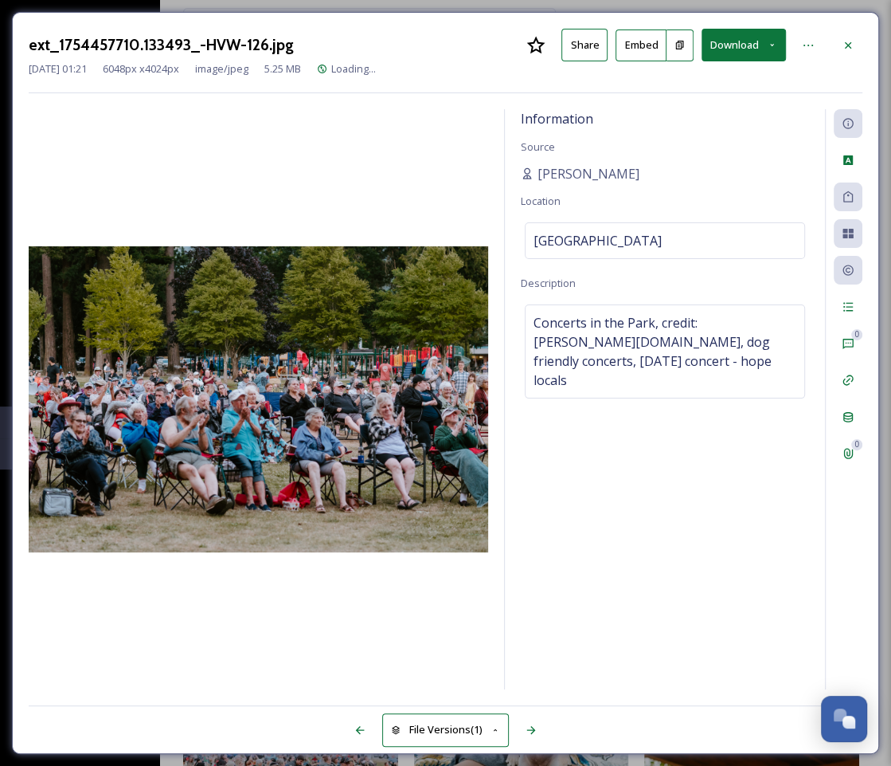
click at [734, 52] on button "Download" at bounding box center [744, 45] width 84 height 33
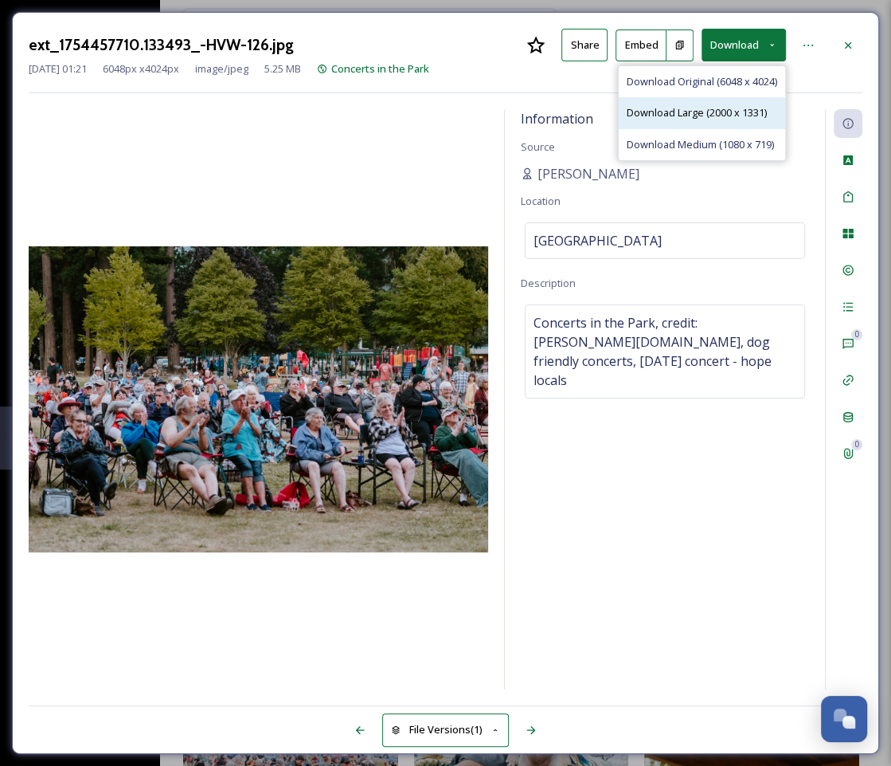
click at [706, 112] on span "Download Large (2000 x 1331)" at bounding box center [697, 112] width 140 height 15
